Goal: Information Seeking & Learning: Learn about a topic

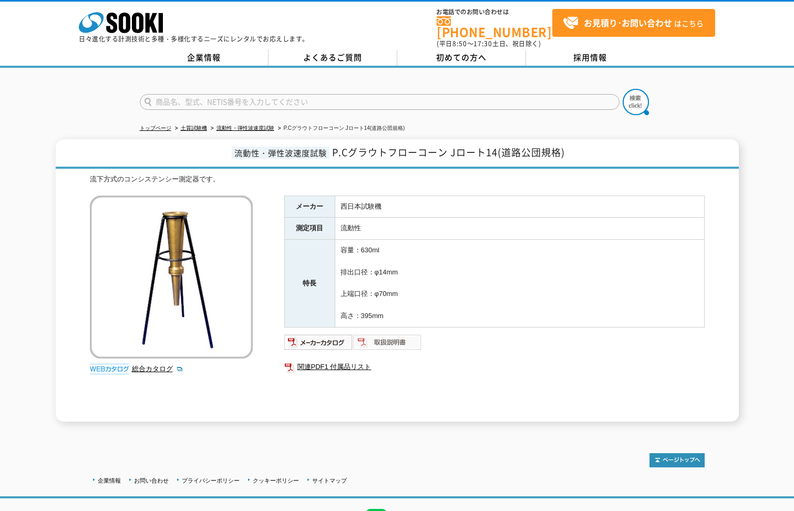
click at [379, 334] on img at bounding box center [387, 342] width 69 height 17
click at [331, 361] on link "関連PDF1 付属品リスト" at bounding box center [494, 367] width 421 height 14
click at [324, 335] on img at bounding box center [318, 342] width 69 height 17
click at [391, 334] on img at bounding box center [387, 342] width 69 height 17
drag, startPoint x: 337, startPoint y: 144, endPoint x: 371, endPoint y: 147, distance: 33.8
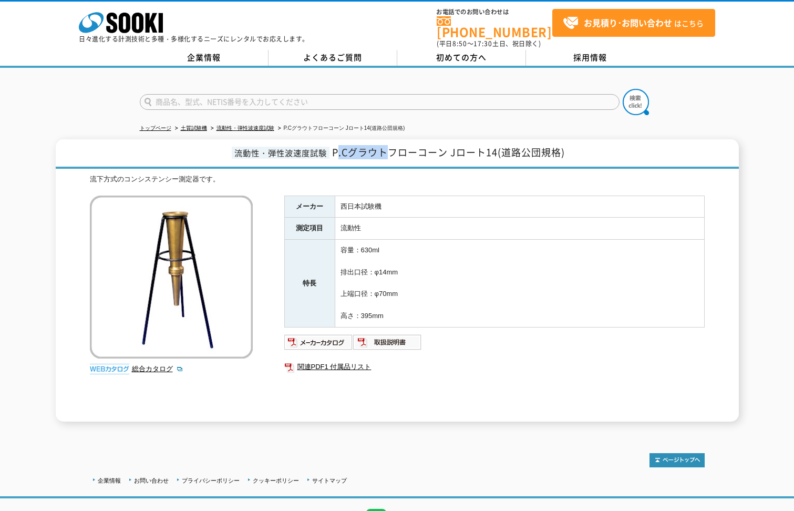
click at [371, 147] on span "P.Cグラウトフローコーン Jロート14(道路公団規格)" at bounding box center [448, 152] width 233 height 14
drag, startPoint x: 371, startPoint y: 147, endPoint x: 331, endPoint y: 143, distance: 40.1
click at [331, 143] on h1 "流動性・弾性波速度試験 P.Cグラウトフローコーン Jロート14(道路公団規格)" at bounding box center [397, 153] width 683 height 29
drag, startPoint x: 333, startPoint y: 144, endPoint x: 574, endPoint y: 150, distance: 240.8
click at [574, 150] on h1 "流動性・弾性波速度試験 P.Cグラウトフローコーン Jロート14(道路公団規格)" at bounding box center [397, 153] width 683 height 29
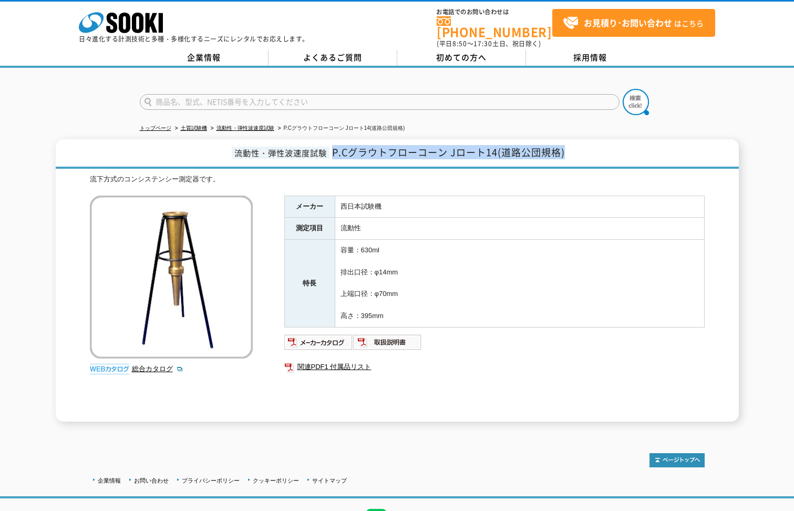
copy span "P.Cグラウトフローコーン Jロート14(道路公団規格)"
